Goal: Transaction & Acquisition: Download file/media

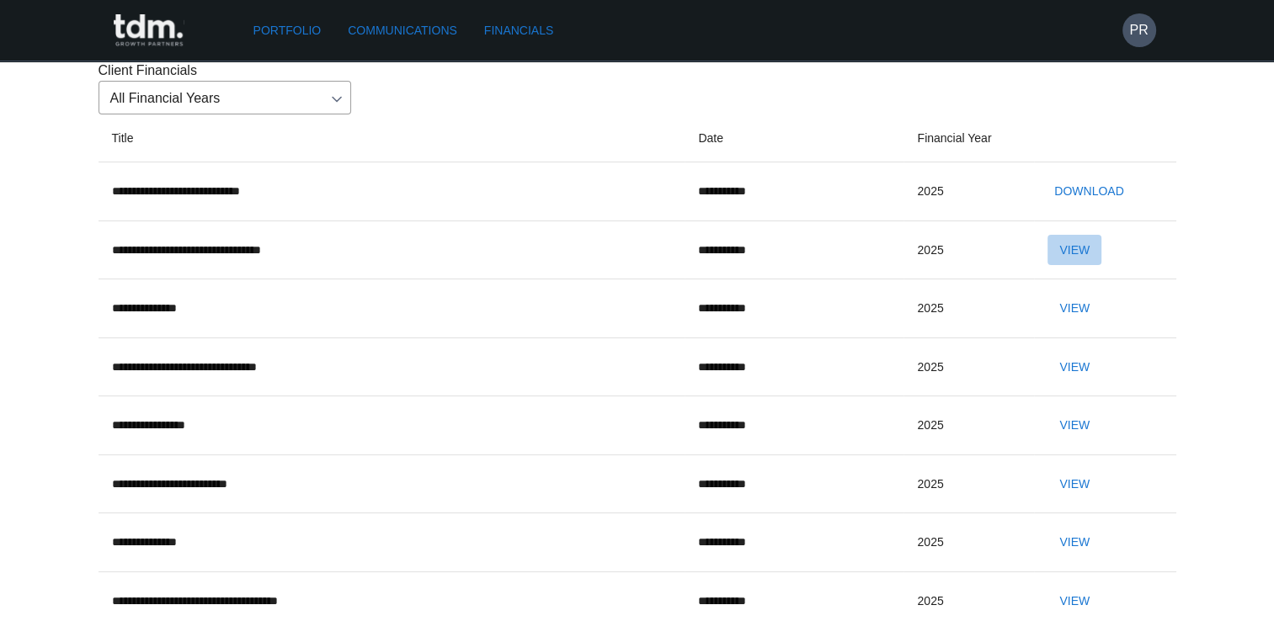
click at [1102, 266] on button "View" at bounding box center [1075, 250] width 54 height 31
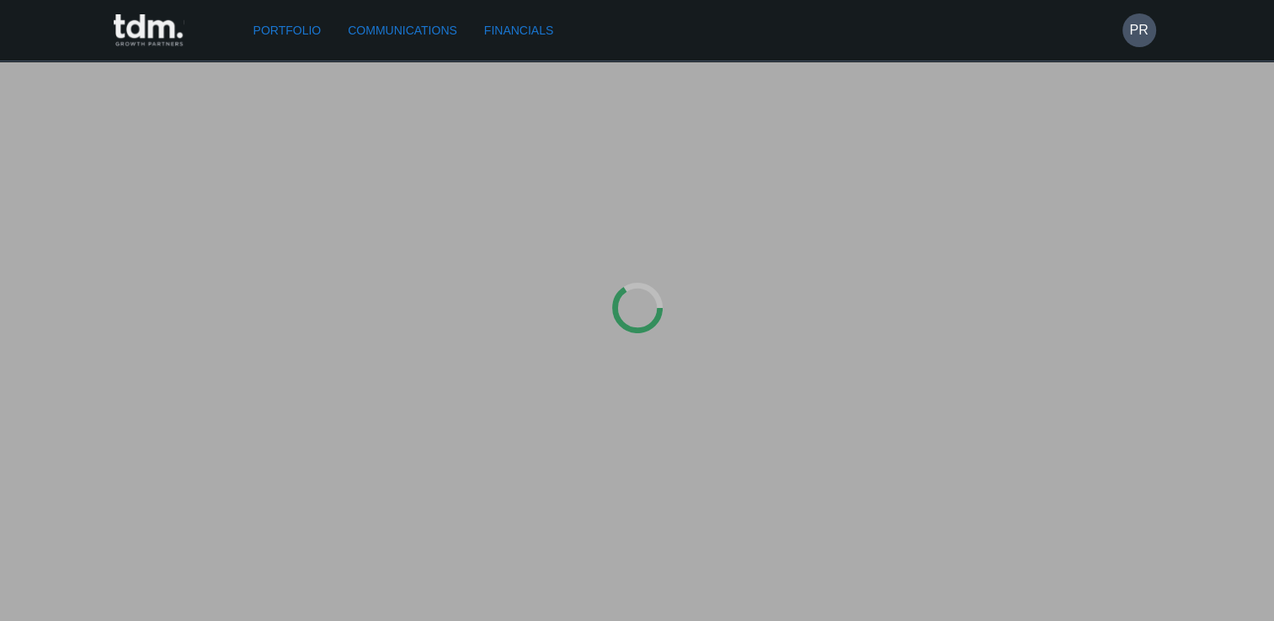
click at [1104, 342] on div at bounding box center [637, 310] width 1274 height 621
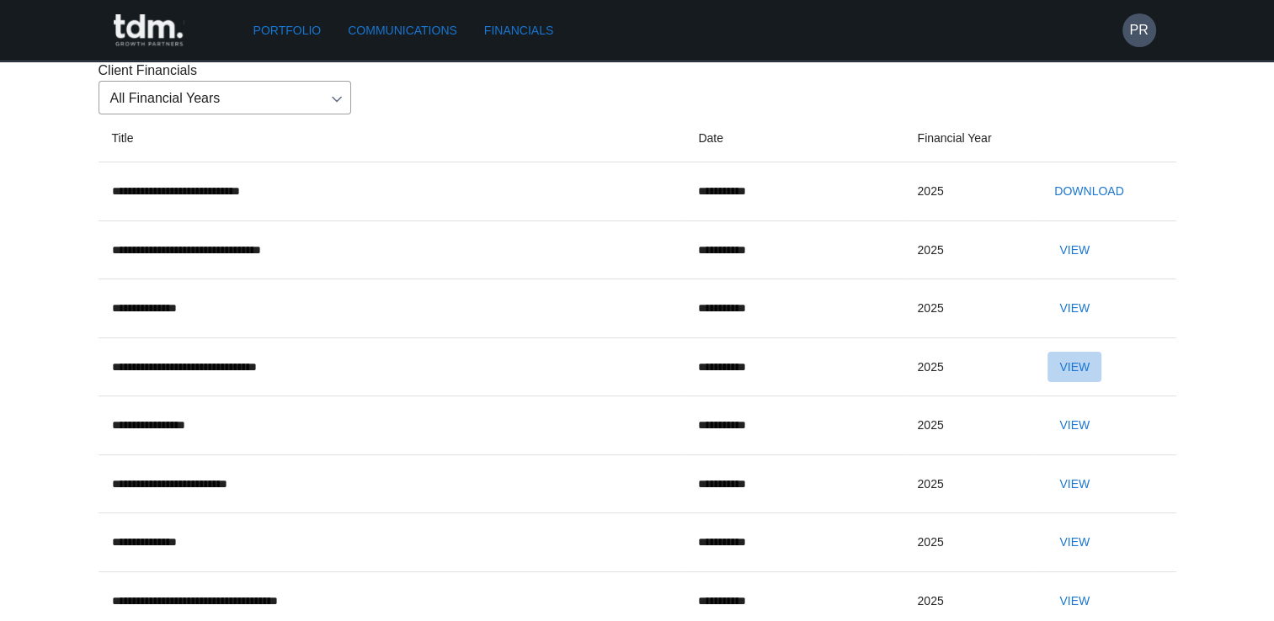
click at [1087, 383] on button "View" at bounding box center [1075, 367] width 54 height 31
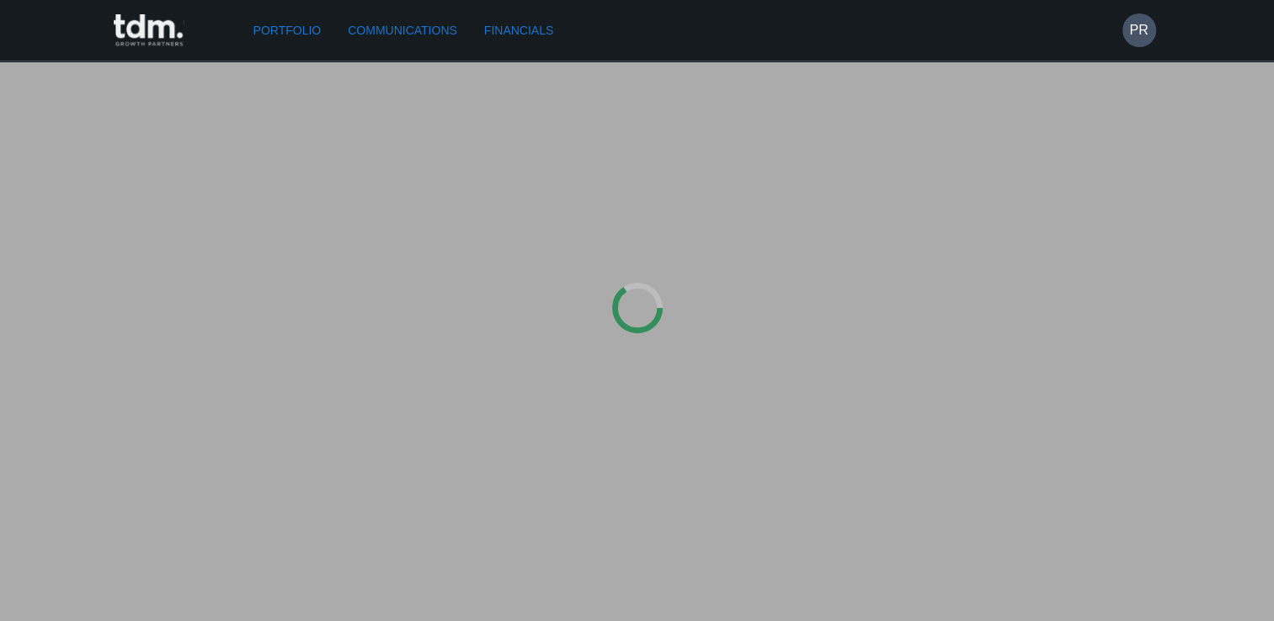
click at [1087, 467] on div at bounding box center [637, 310] width 1274 height 621
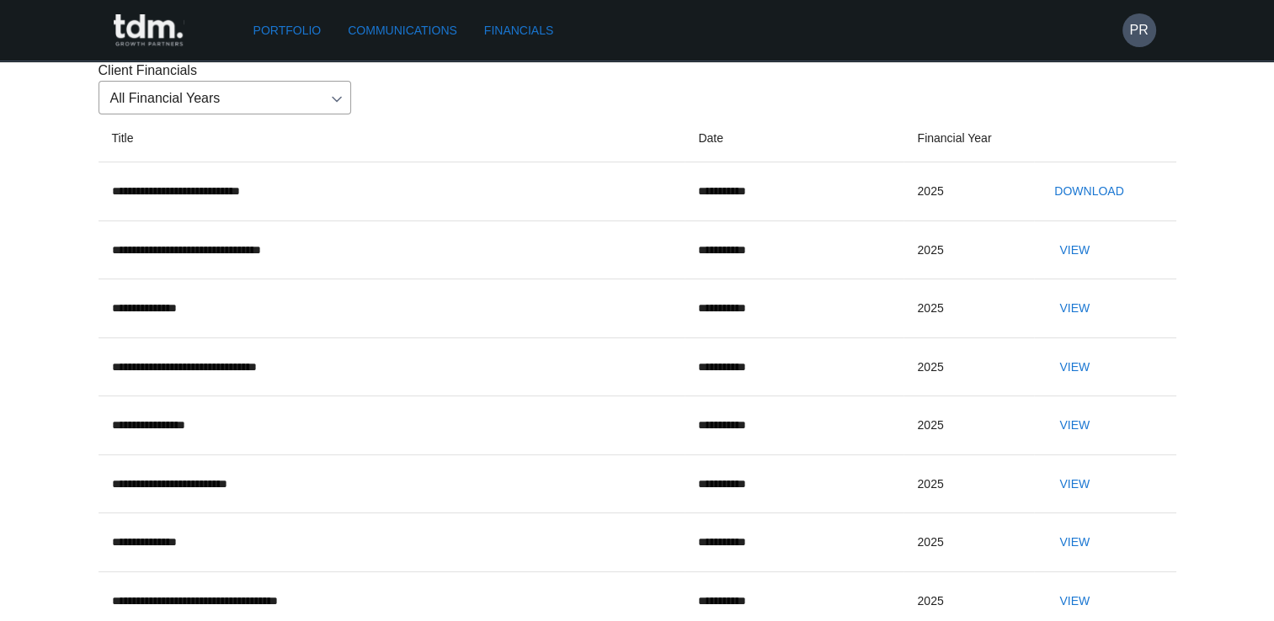
click at [685, 456] on td "**********" at bounding box center [794, 426] width 219 height 59
click at [1095, 441] on button "View" at bounding box center [1075, 425] width 54 height 31
click at [1088, 207] on button "Download" at bounding box center [1089, 191] width 83 height 31
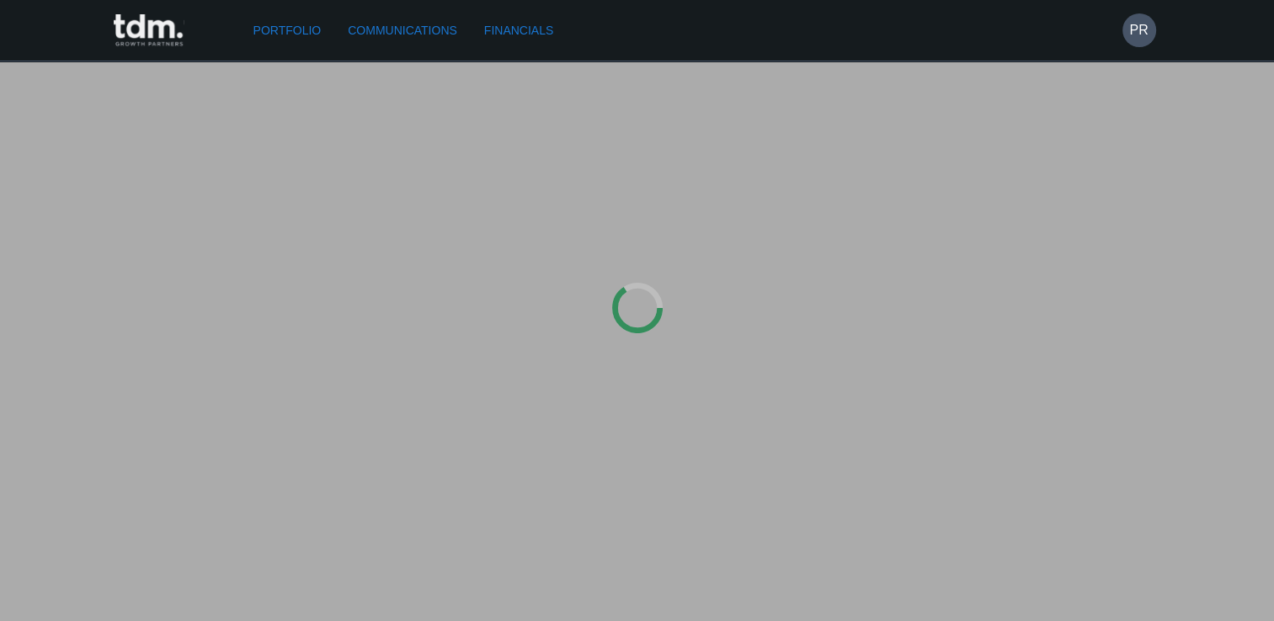
click at [1086, 290] on div at bounding box center [637, 310] width 1274 height 621
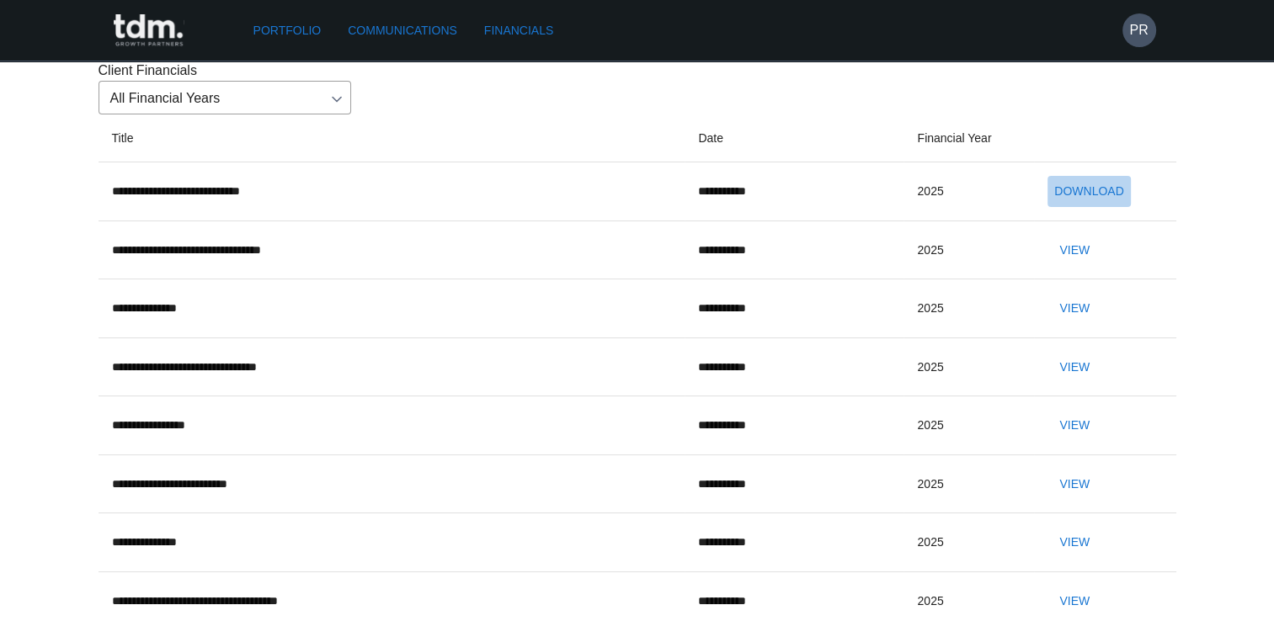
click at [1102, 207] on button "Download" at bounding box center [1089, 191] width 83 height 31
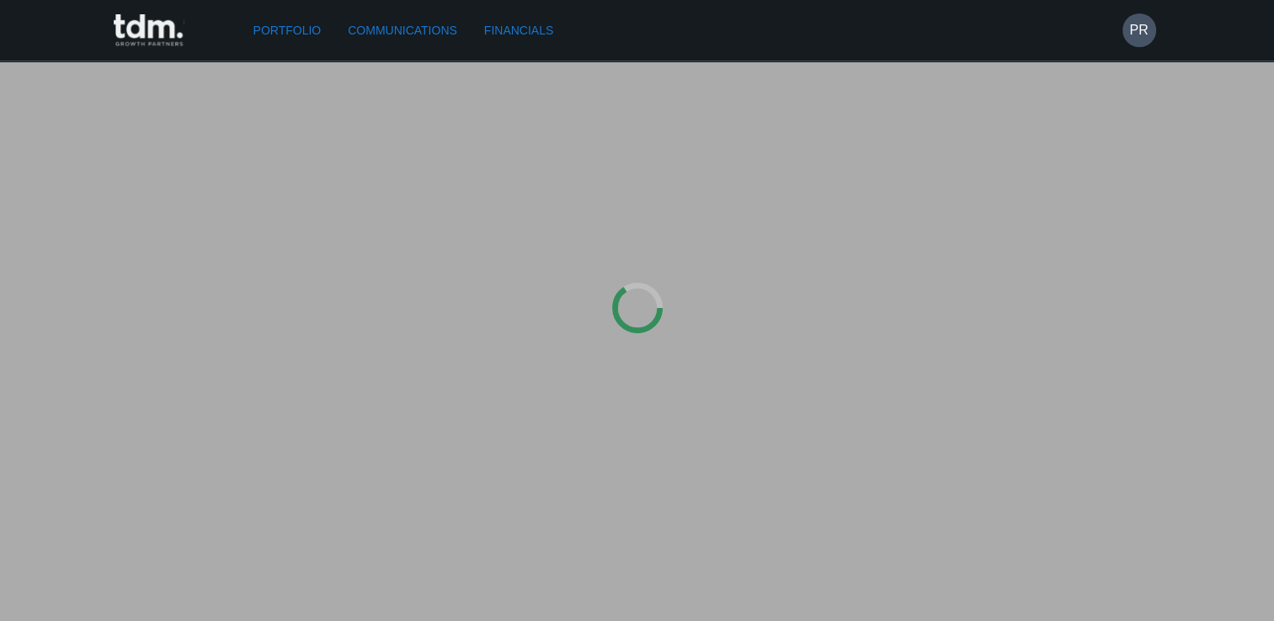
click at [1102, 290] on div at bounding box center [637, 310] width 1274 height 621
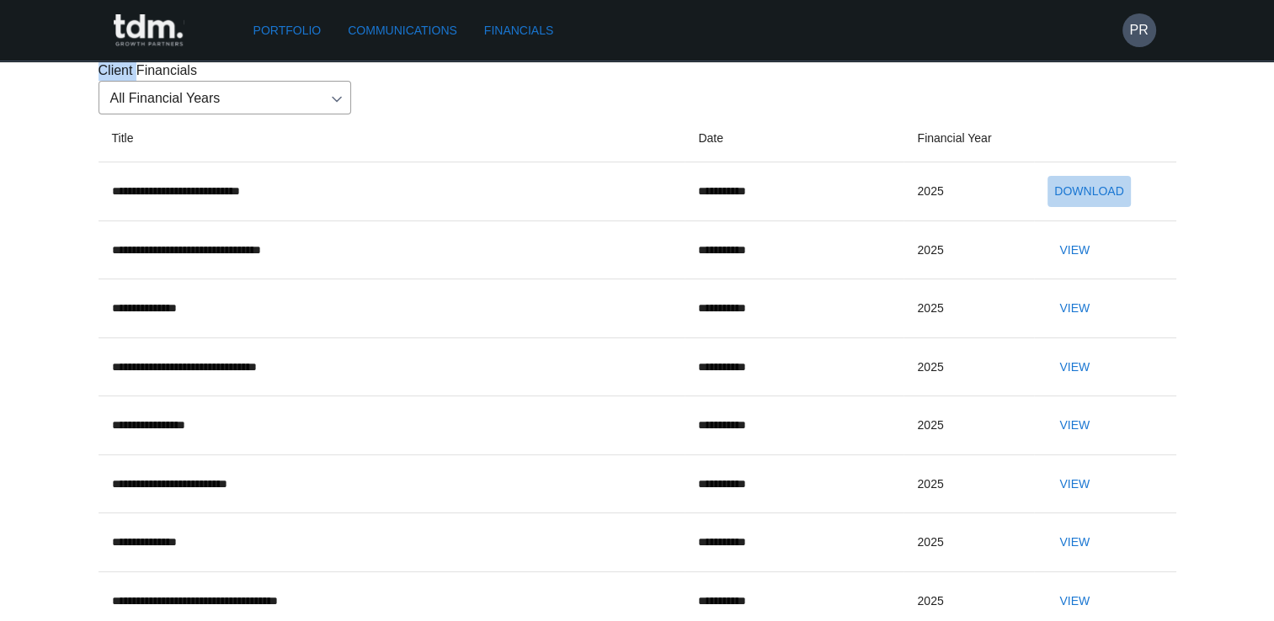
click at [1107, 207] on button "Download" at bounding box center [1089, 191] width 83 height 31
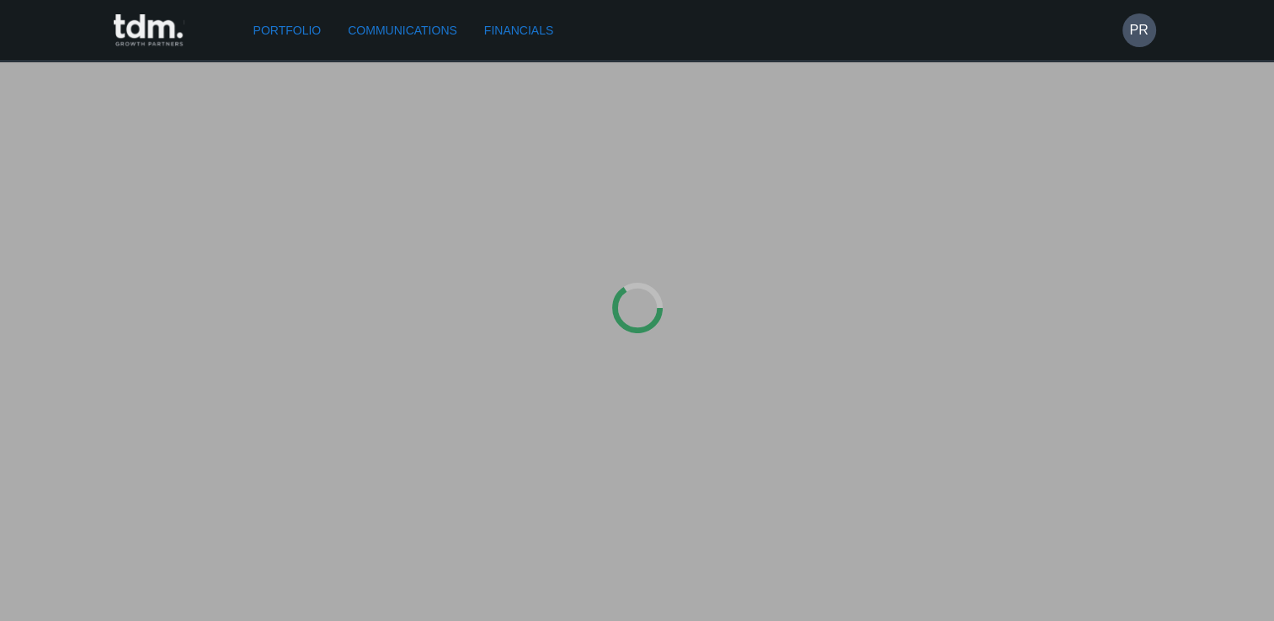
click at [1107, 292] on div at bounding box center [637, 310] width 1274 height 621
